Goal: Find specific page/section: Find specific page/section

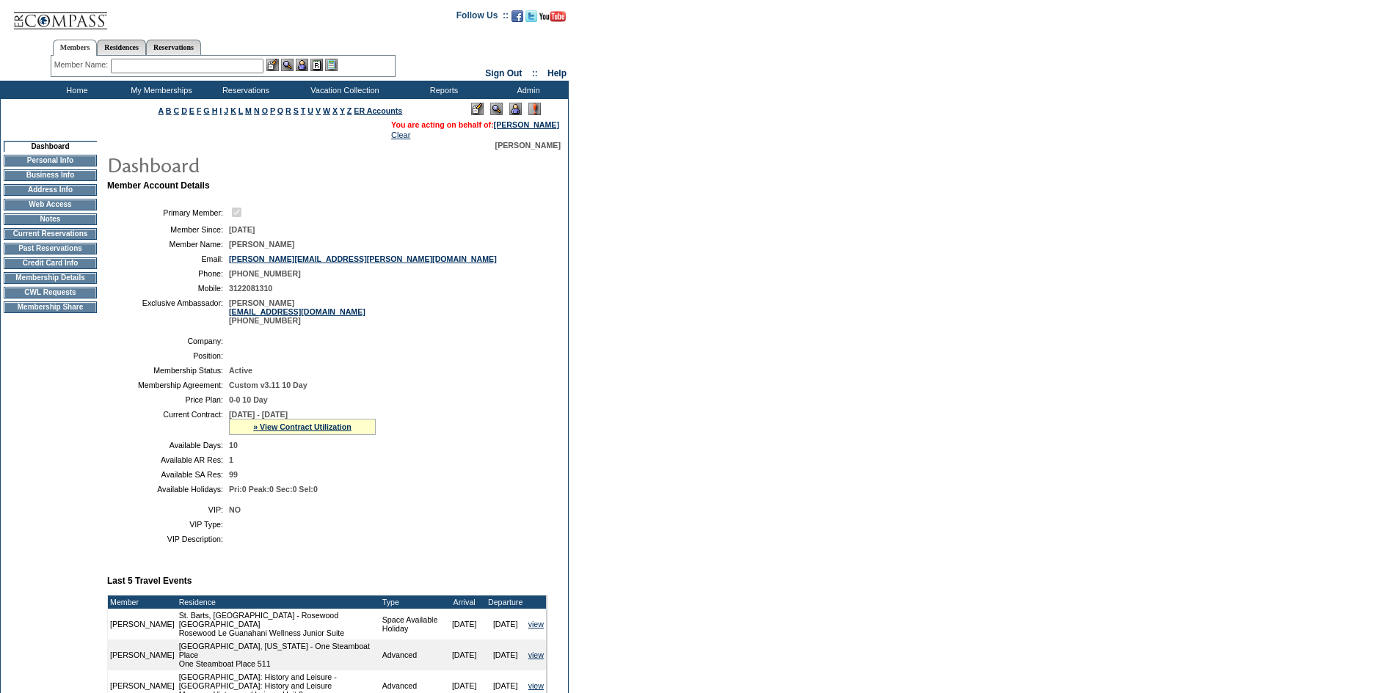
click at [56, 299] on td "CWL Requests" at bounding box center [50, 293] width 93 height 12
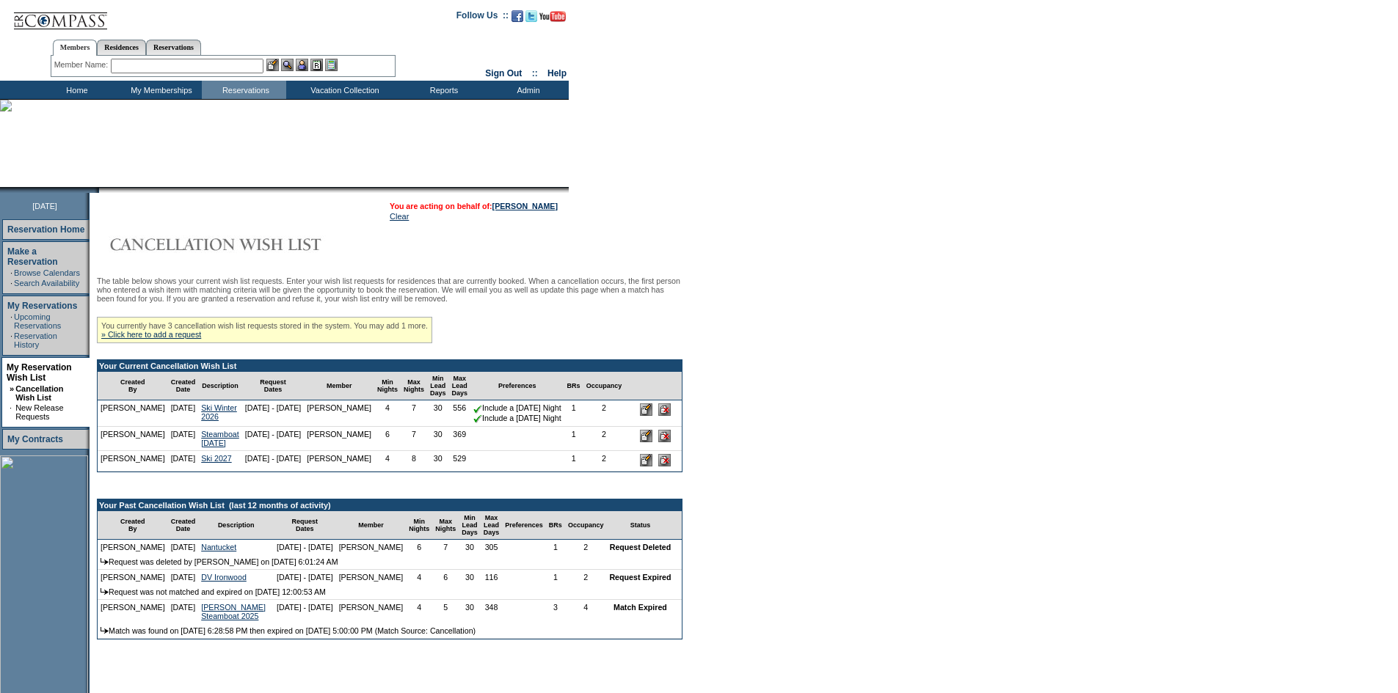
click at [159, 62] on input "text" at bounding box center [187, 66] width 153 height 15
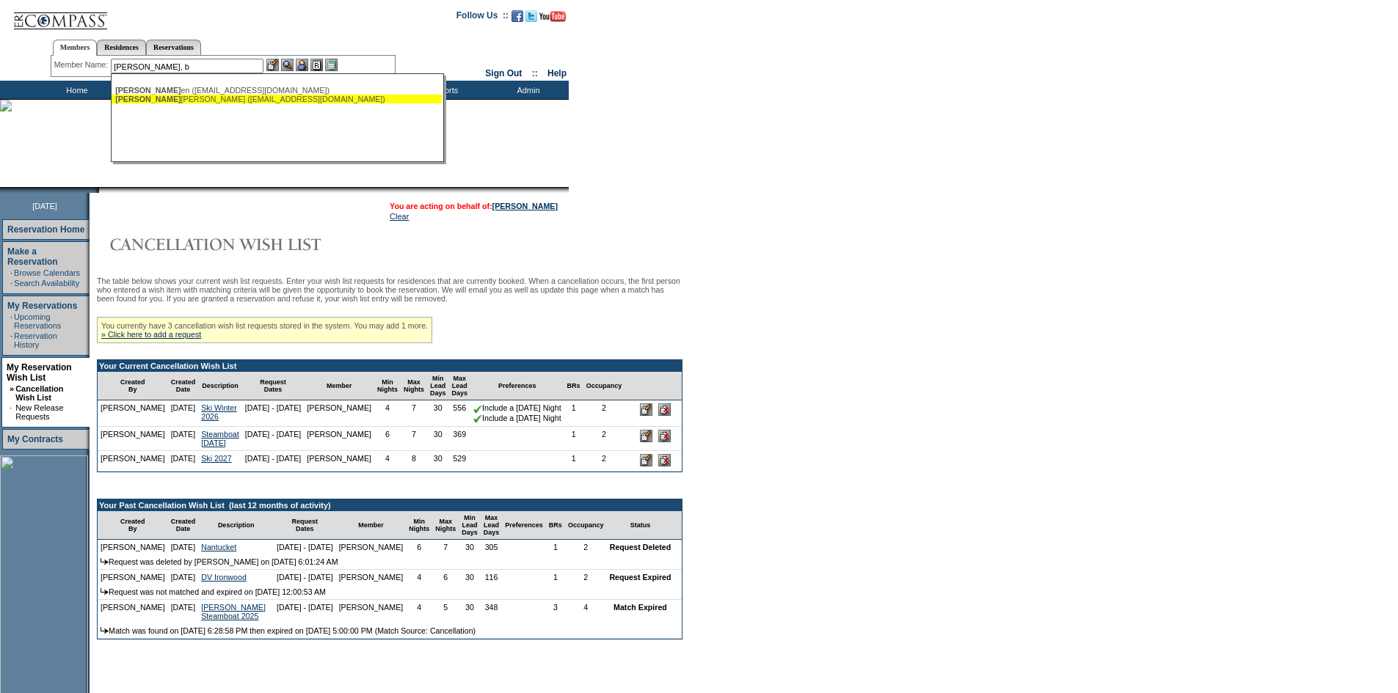
click at [209, 101] on div "[PERSON_NAME], B [PERSON_NAME] ([EMAIL_ADDRESS][DOMAIN_NAME])" at bounding box center [276, 99] width 323 height 9
type input "[PERSON_NAME] ([EMAIL_ADDRESS][DOMAIN_NAME])"
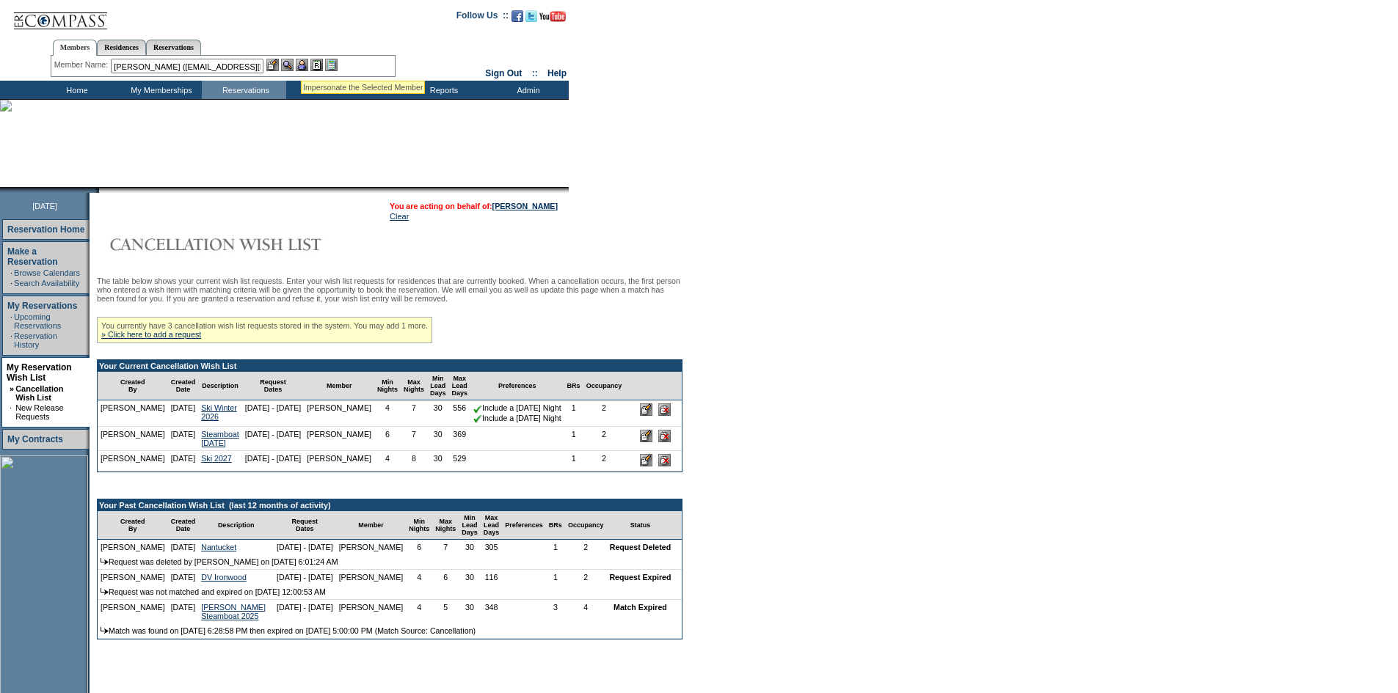
click at [303, 63] on img at bounding box center [302, 65] width 12 height 12
click at [287, 66] on img at bounding box center [287, 65] width 12 height 12
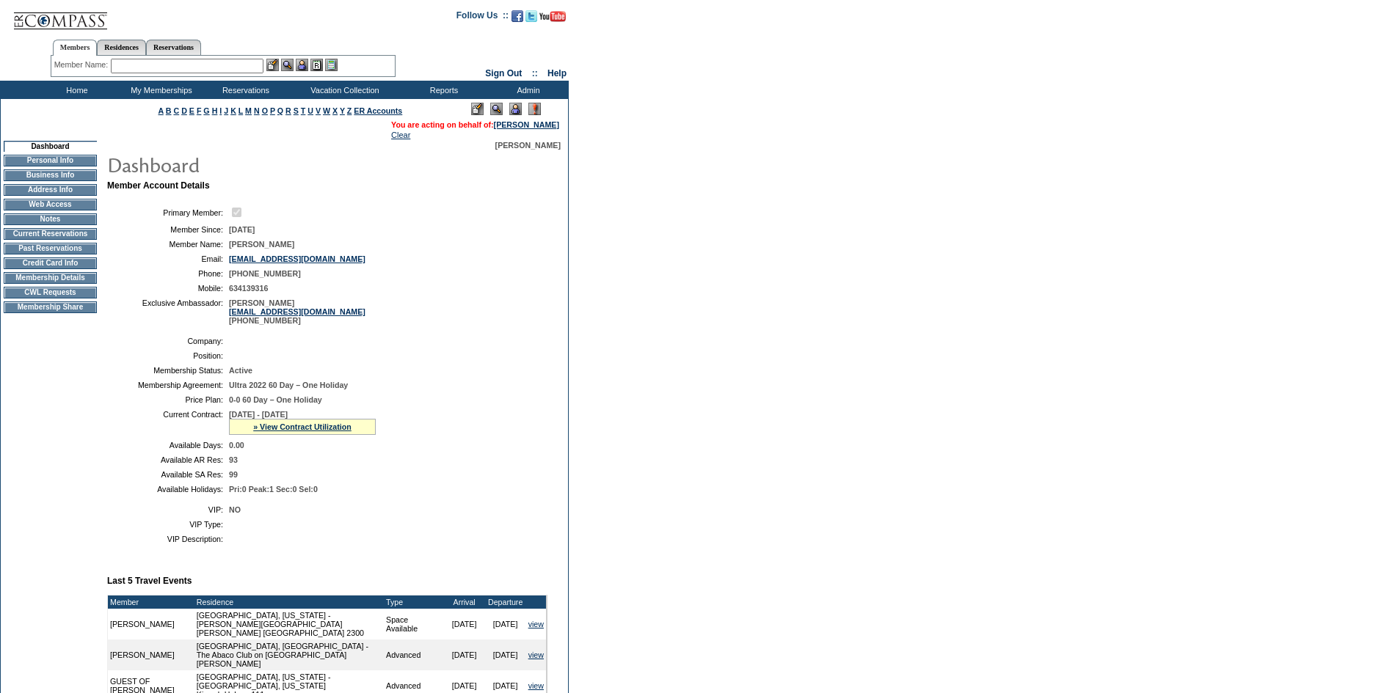
click at [37, 299] on td "CWL Requests" at bounding box center [50, 293] width 93 height 12
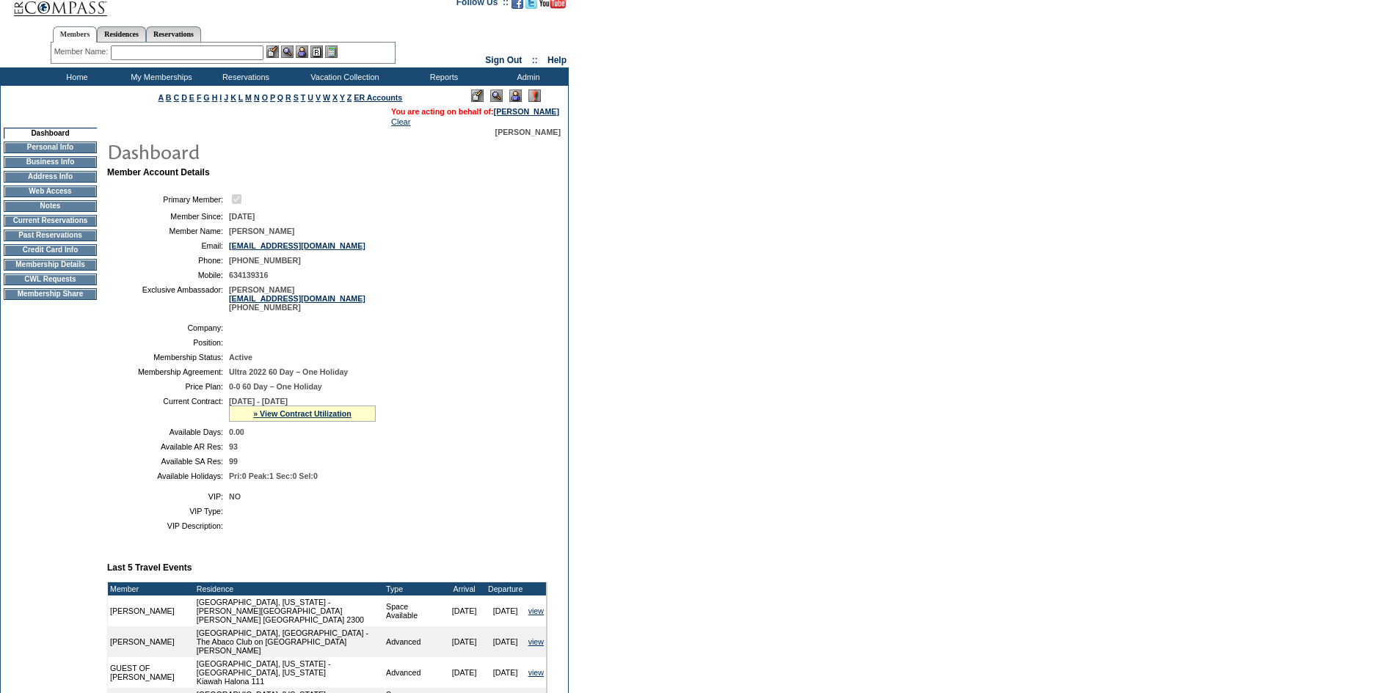
scroll to position [145, 0]
